Goal: Task Accomplishment & Management: Manage account settings

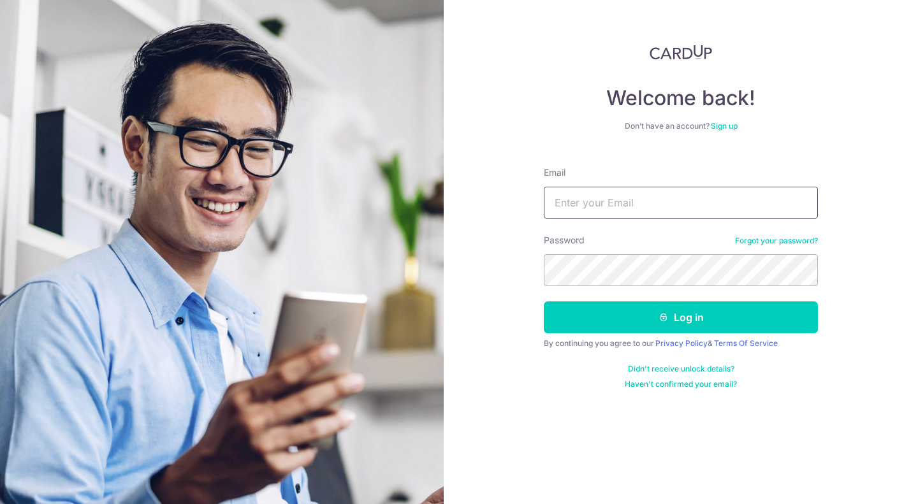
click at [590, 206] on input "Email" at bounding box center [681, 203] width 274 height 32
type input "[EMAIL_ADDRESS][DOMAIN_NAME]"
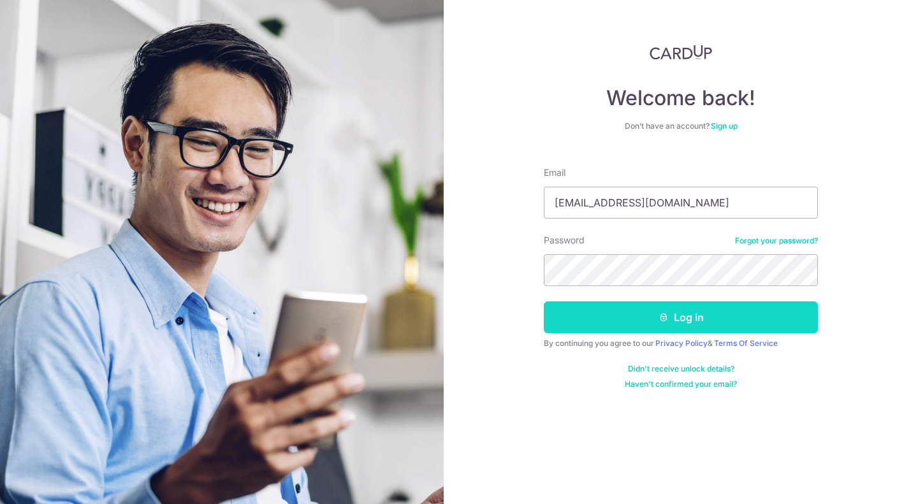
click at [628, 310] on button "Log in" at bounding box center [681, 317] width 274 height 32
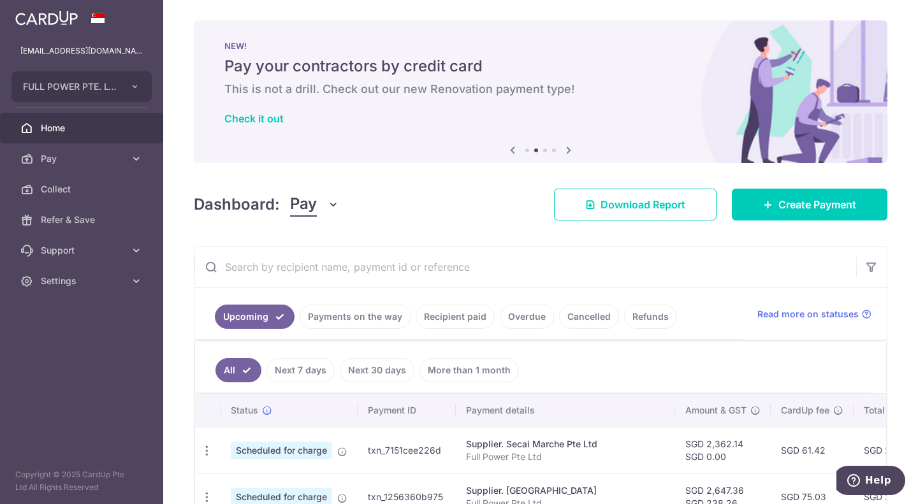
click at [521, 316] on link "Overdue" at bounding box center [527, 317] width 54 height 24
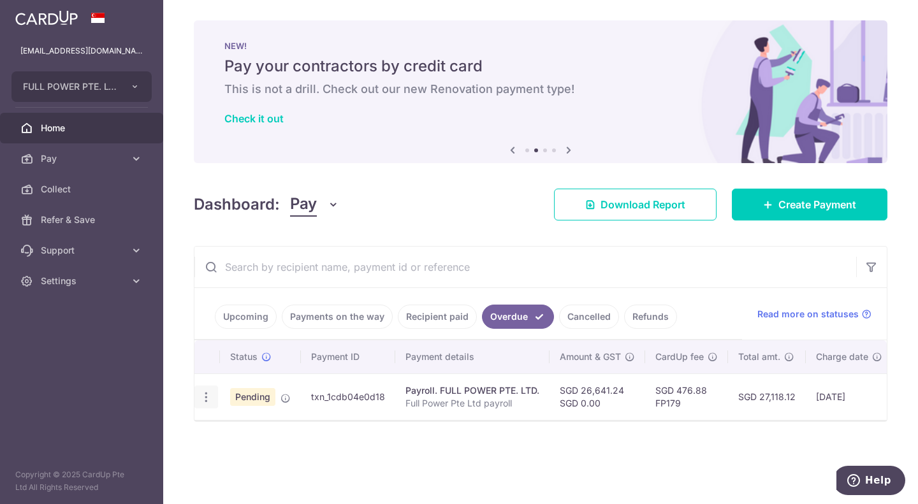
click at [207, 393] on icon "button" at bounding box center [205, 397] width 13 height 13
click at [257, 433] on span "Update payment" at bounding box center [274, 431] width 87 height 15
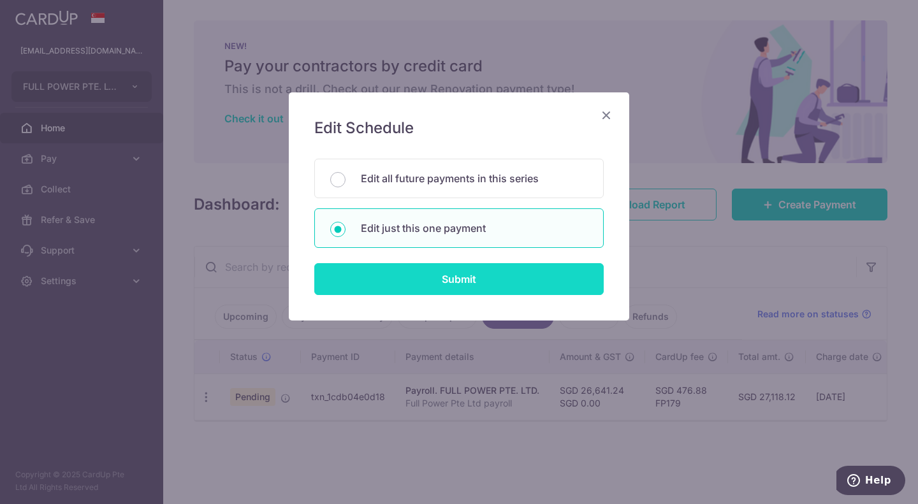
click at [453, 275] on input "Submit" at bounding box center [458, 279] width 289 height 32
radio input "true"
type input "26,641.24"
type input "[DATE]"
type input "Full Power Pte Ltd payroll"
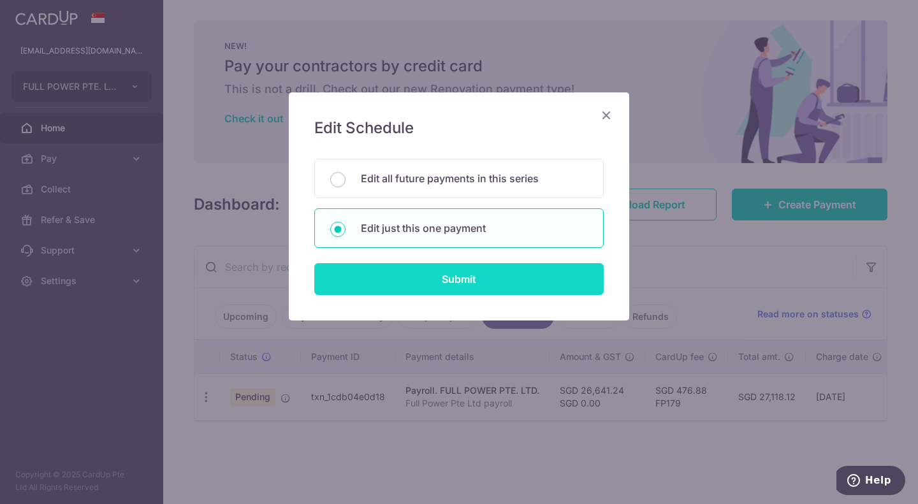
type input "PAYROLL [DATE]"
type input "FP179"
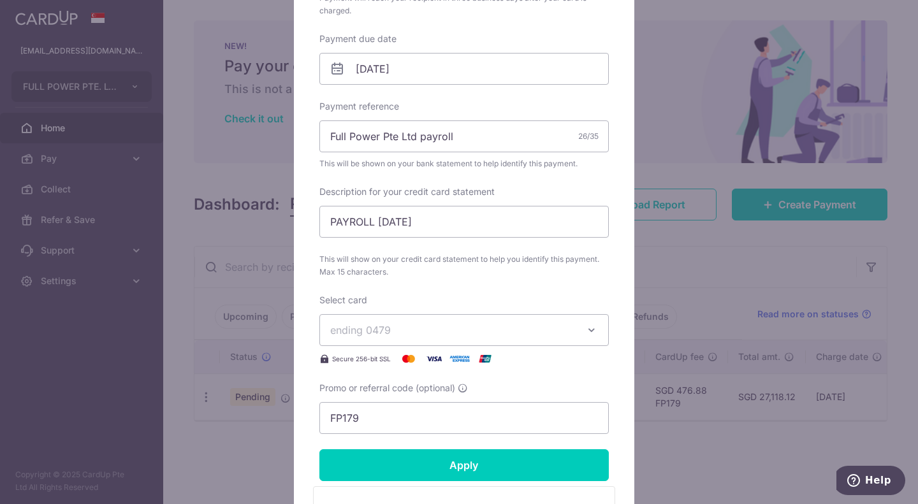
scroll to position [510, 0]
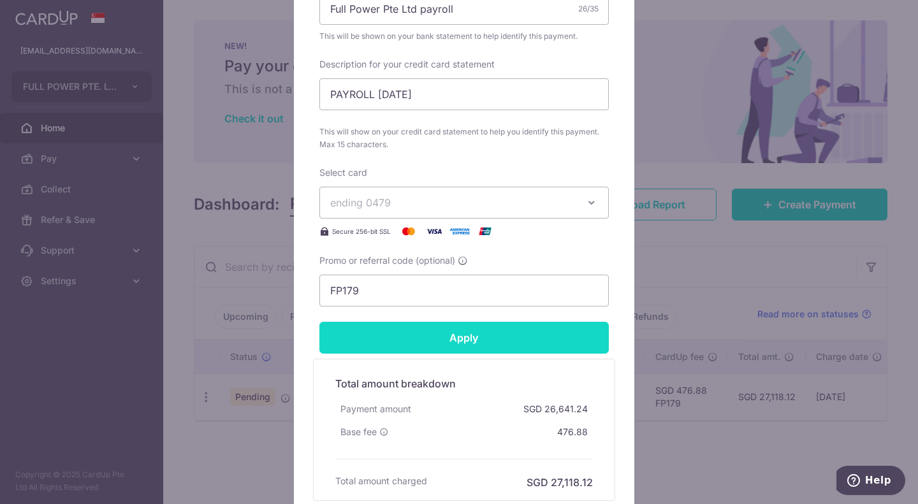
click at [424, 337] on input "Apply" at bounding box center [463, 338] width 289 height 32
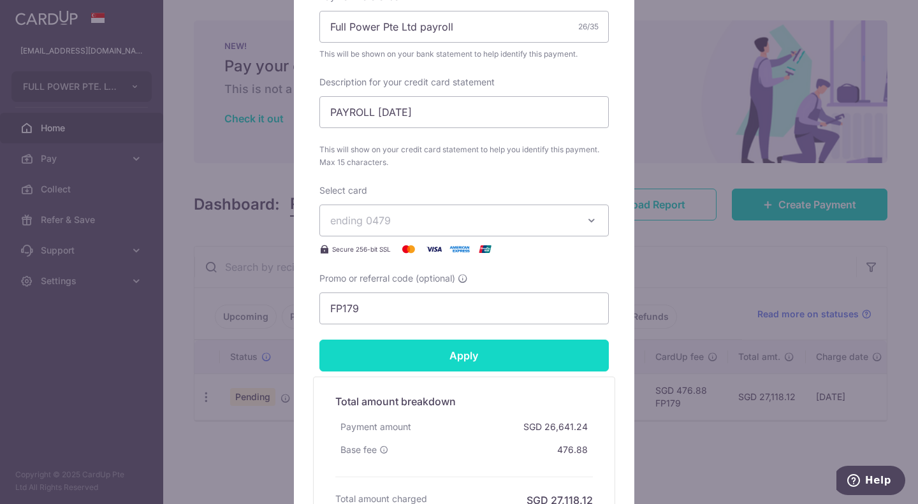
click at [506, 354] on input "Apply" at bounding box center [463, 356] width 289 height 32
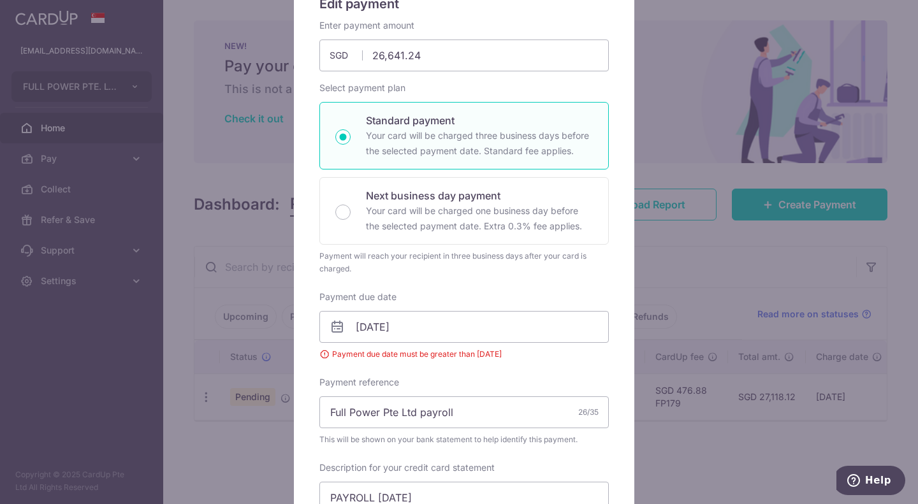
scroll to position [127, 0]
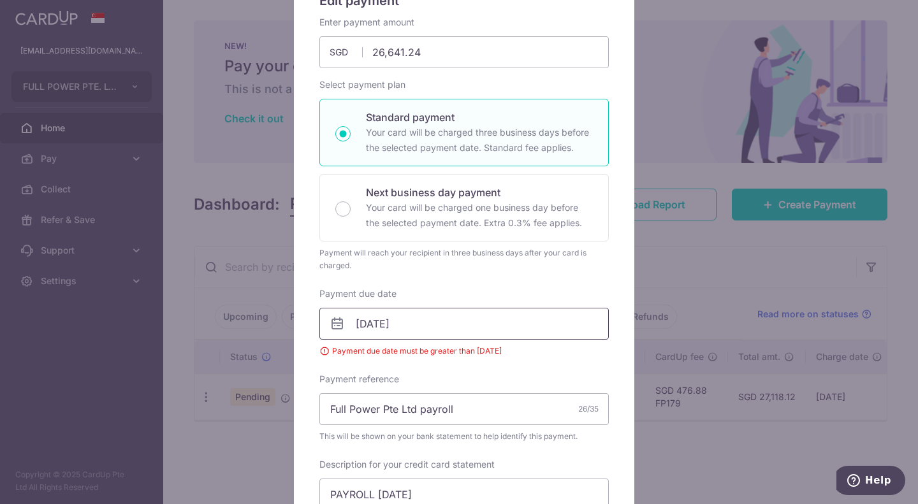
click at [412, 328] on input "[DATE]" at bounding box center [463, 324] width 289 height 32
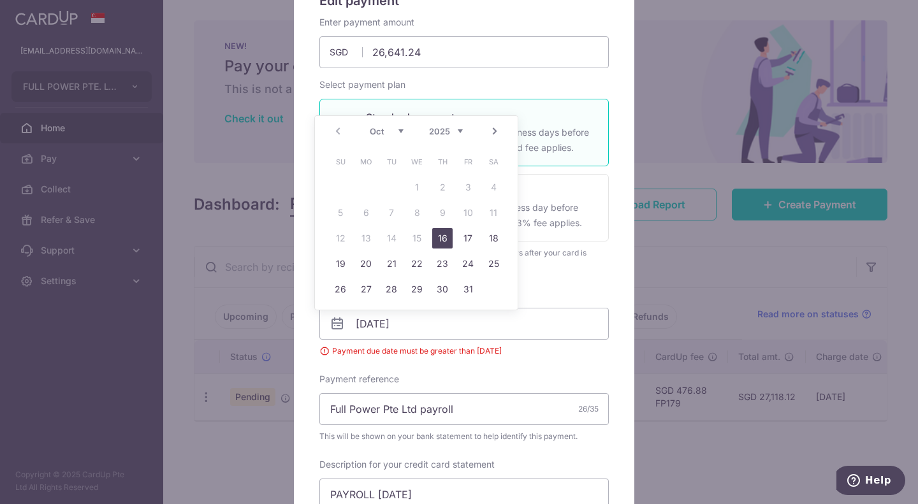
click at [440, 238] on link "16" at bounding box center [442, 238] width 20 height 20
type input "[DATE]"
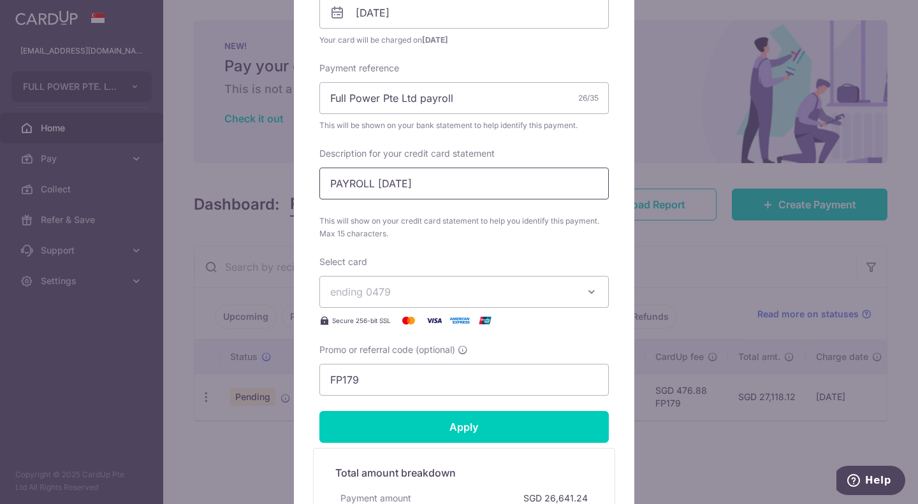
scroll to position [446, 0]
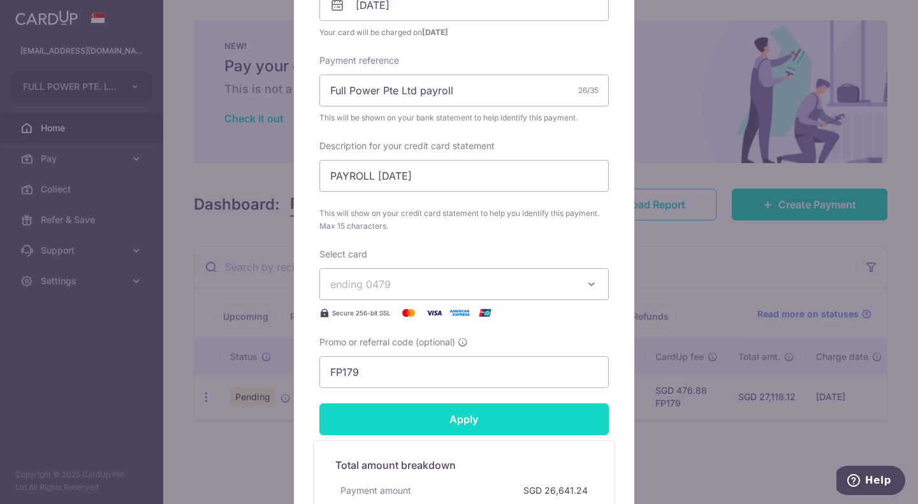
click at [483, 416] on input "Apply" at bounding box center [463, 419] width 289 height 32
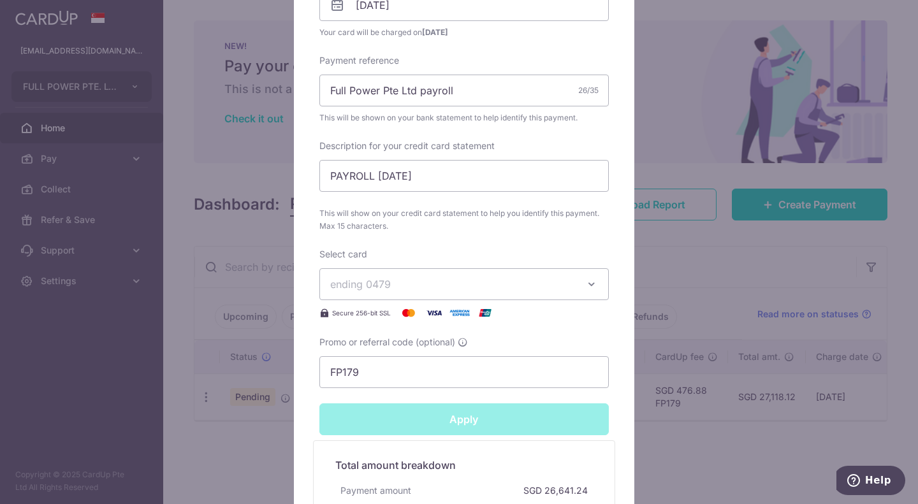
type input "Successfully Applied"
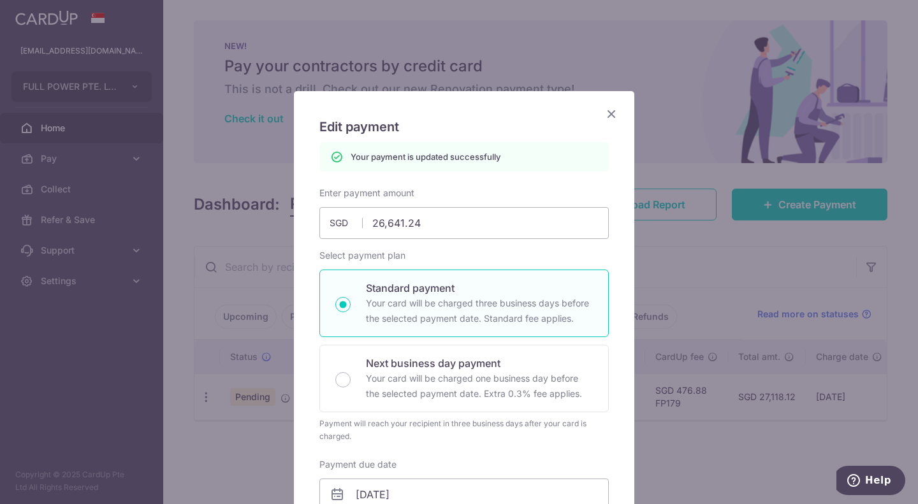
scroll to position [0, 0]
click at [609, 111] on icon "Close" at bounding box center [611, 115] width 15 height 16
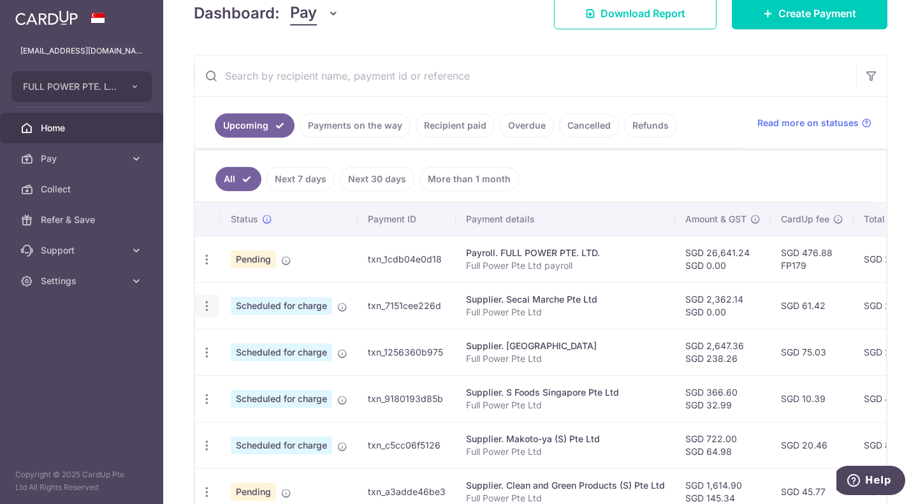
click at [216, 303] on div "Update payment Cancel payment" at bounding box center [207, 306] width 24 height 24
click at [210, 305] on icon "button" at bounding box center [206, 306] width 13 height 13
click at [219, 342] on icon at bounding box center [213, 340] width 15 height 15
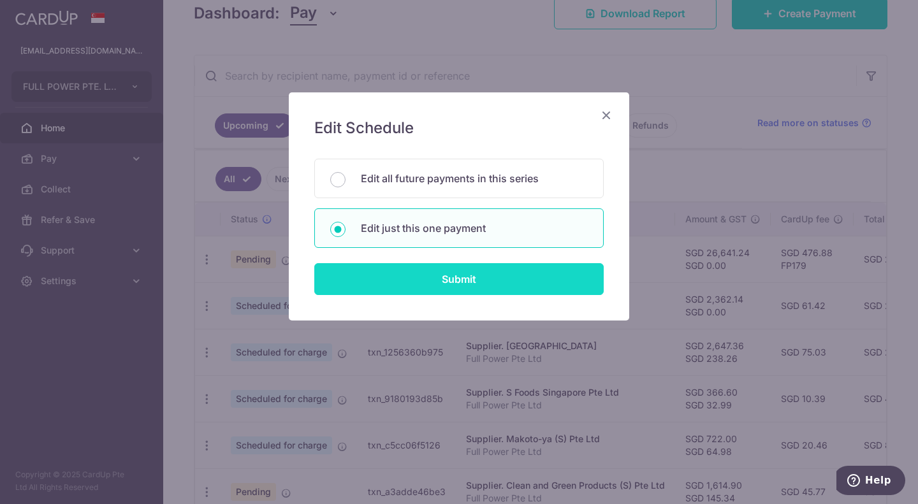
click at [407, 283] on input "Submit" at bounding box center [458, 279] width 289 height 32
radio input "true"
type input "2,362.14"
type input "0.00"
type input "[DATE]"
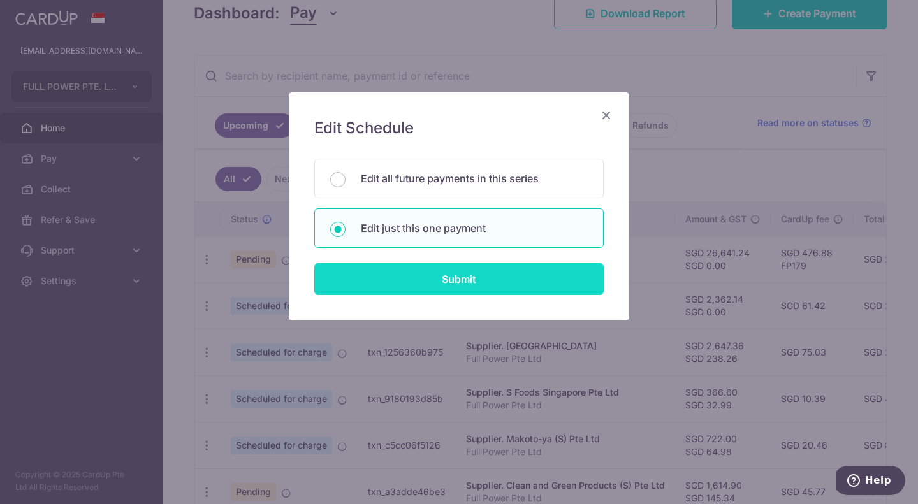
type input "Full Power Pte Ltd"
type input "SECAI SEPT 25"
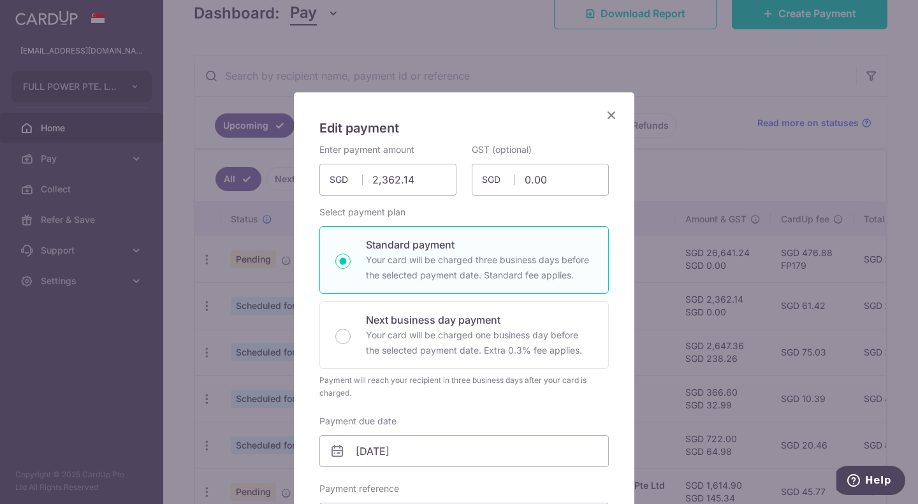
click at [612, 117] on icon "Close" at bounding box center [611, 115] width 15 height 16
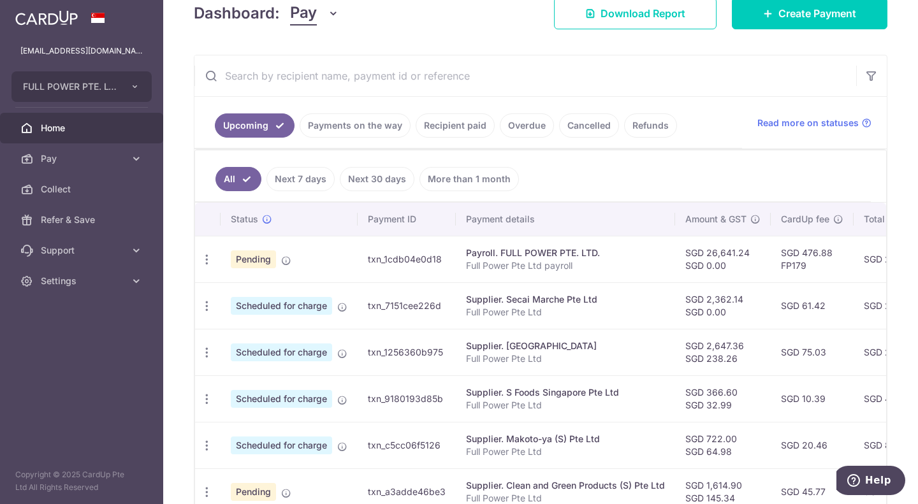
click at [581, 171] on ul "All Next 7 days Next 30 days More than 1 month" at bounding box center [533, 176] width 676 height 52
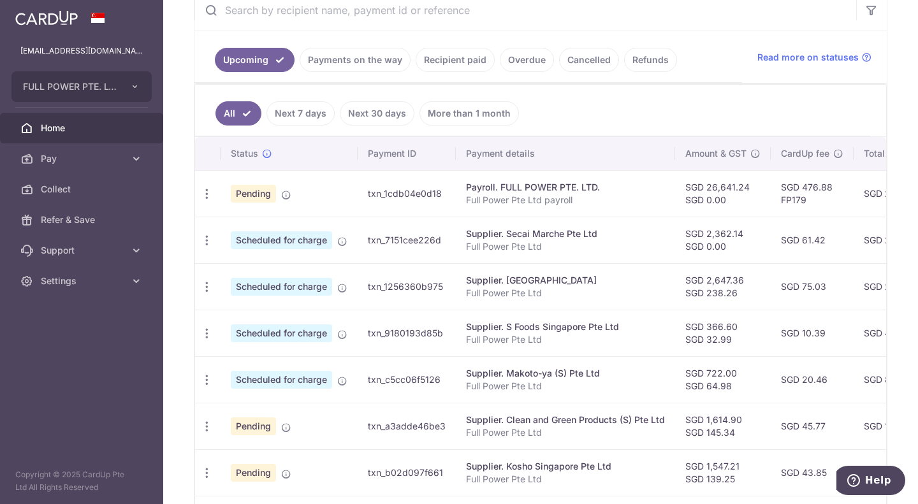
scroll to position [169, 0]
